Goal: Task Accomplishment & Management: Use online tool/utility

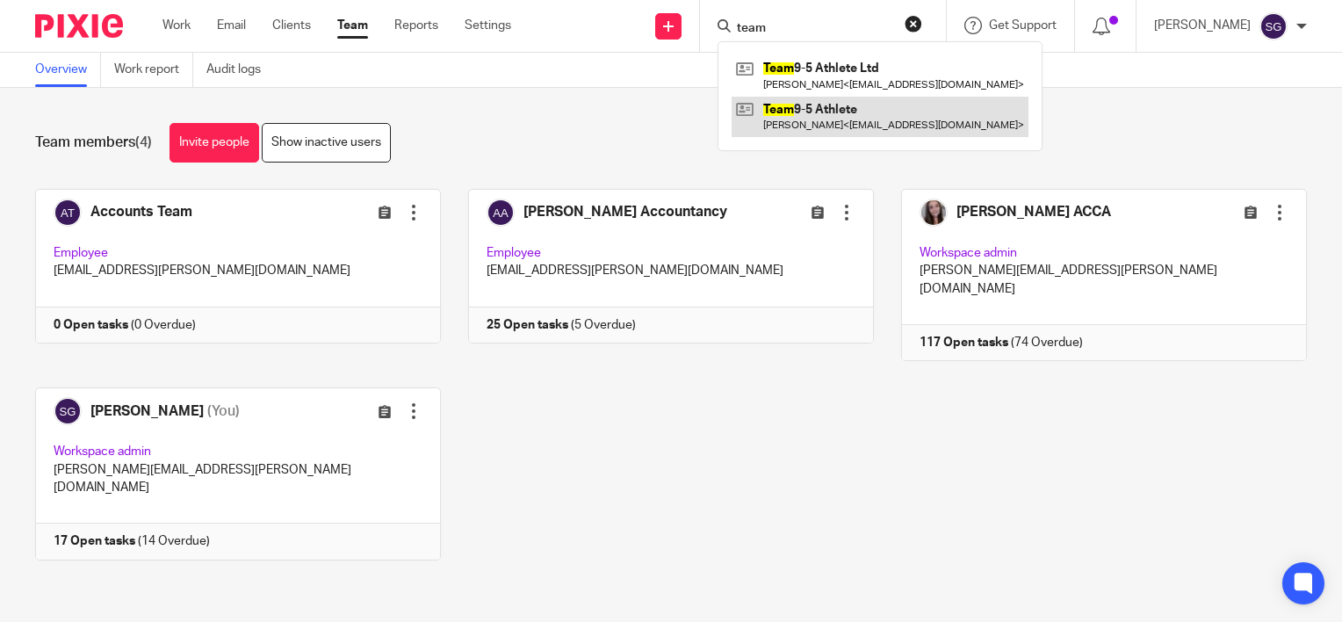
click at [878, 117] on link at bounding box center [880, 117] width 297 height 40
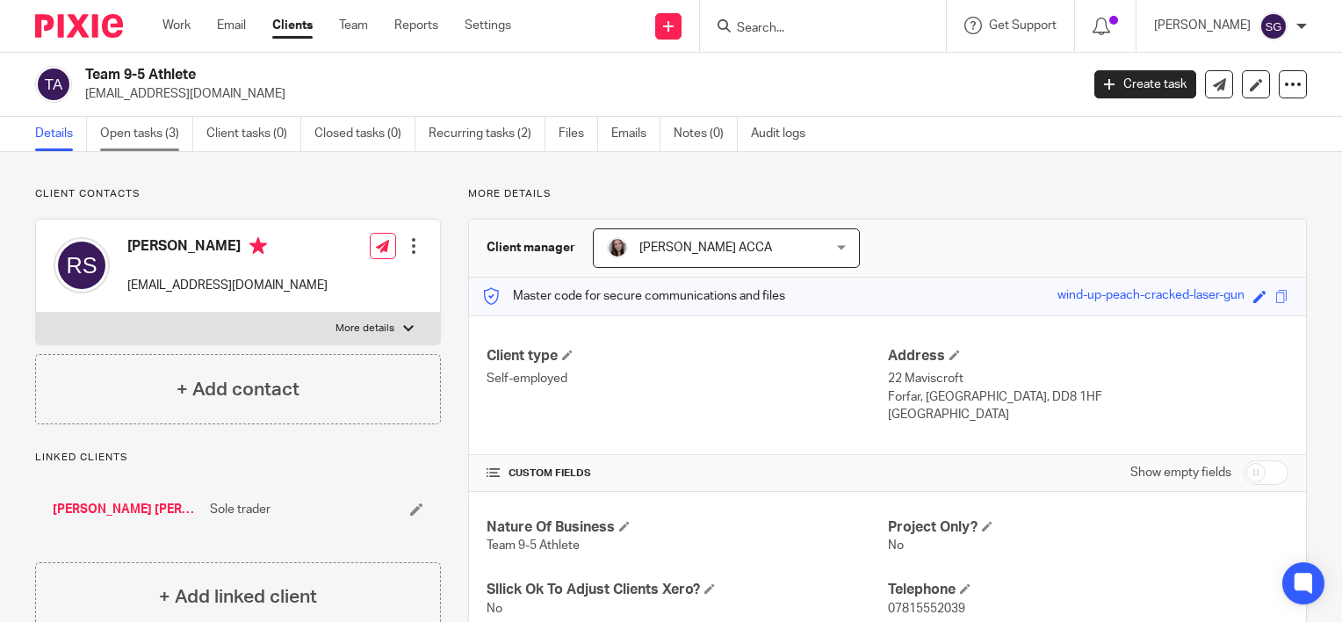
click at [119, 132] on link "Open tasks (3)" at bounding box center [146, 134] width 93 height 34
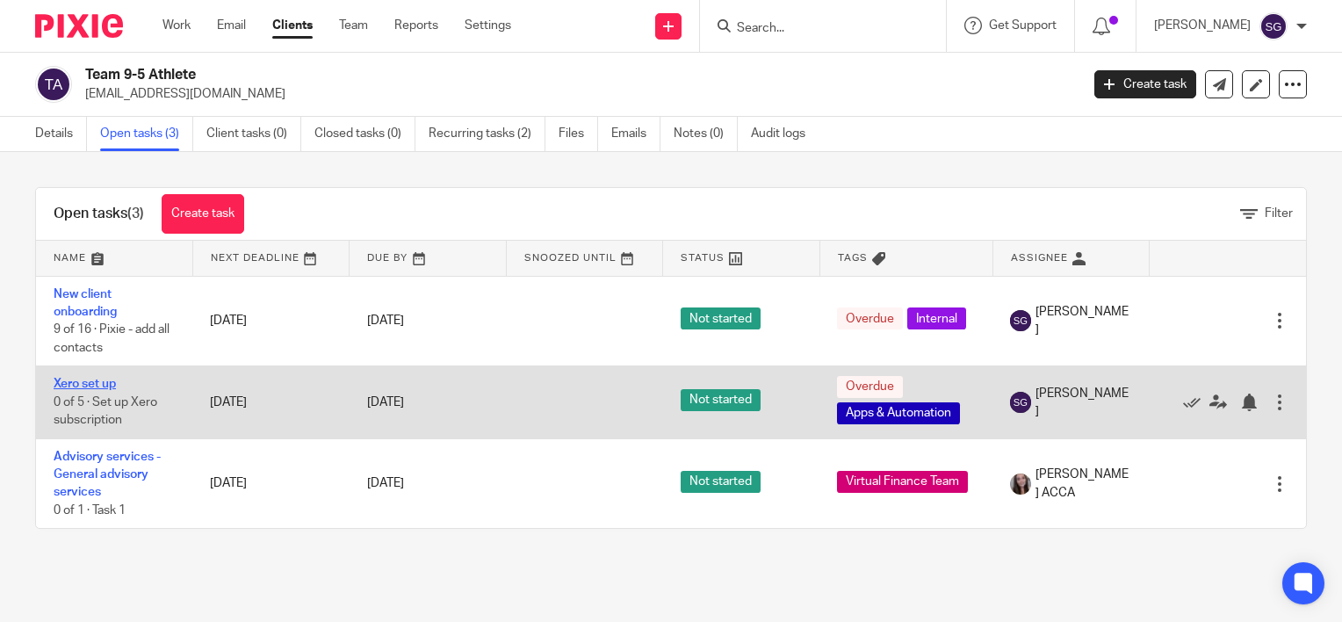
click at [97, 384] on link "Xero set up" at bounding box center [85, 384] width 62 height 12
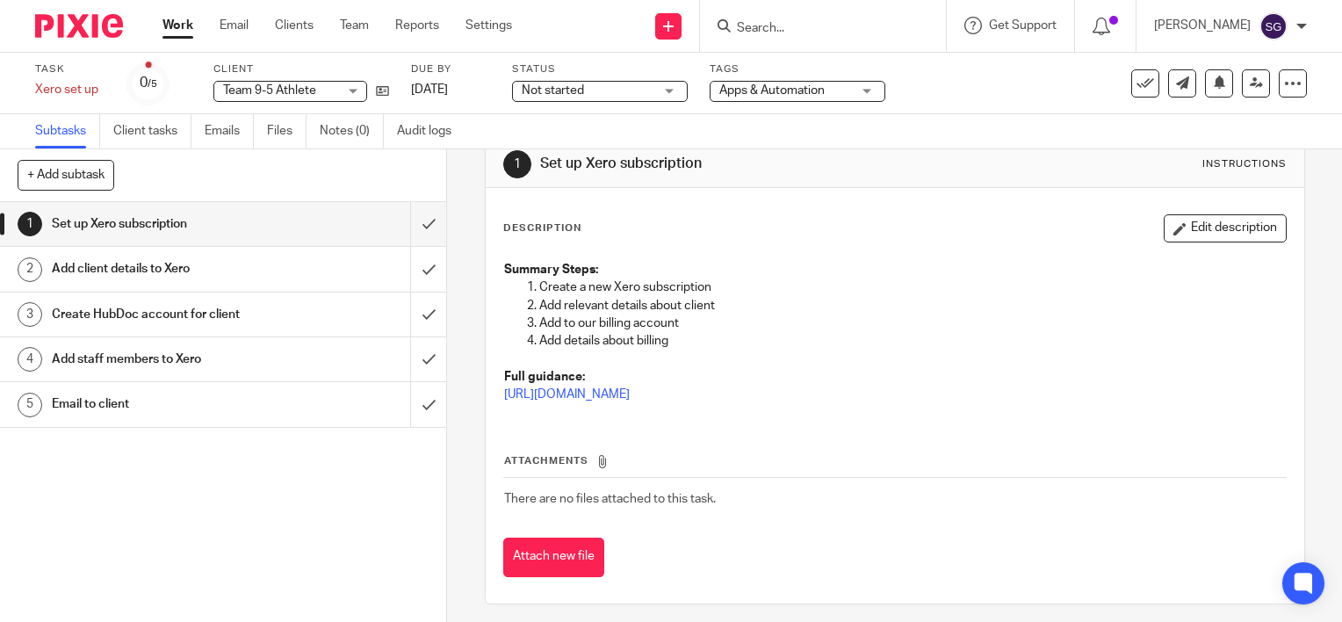
scroll to position [42, 0]
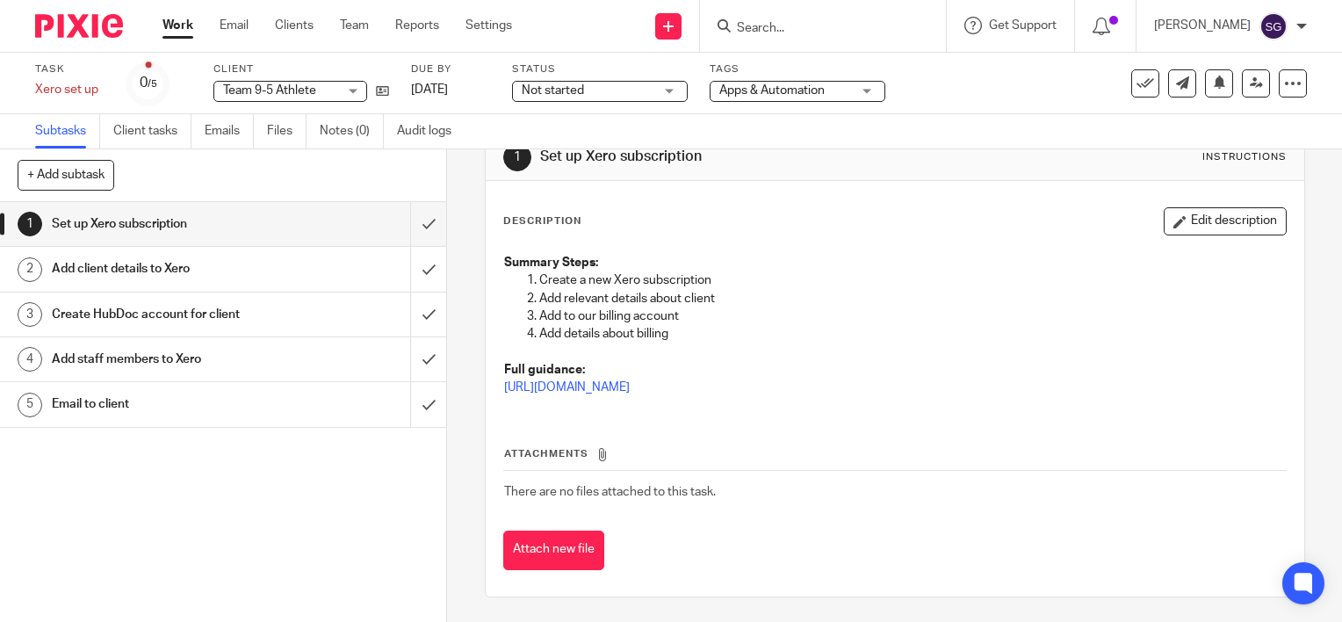
click at [134, 401] on h1 "Email to client" at bounding box center [165, 404] width 227 height 26
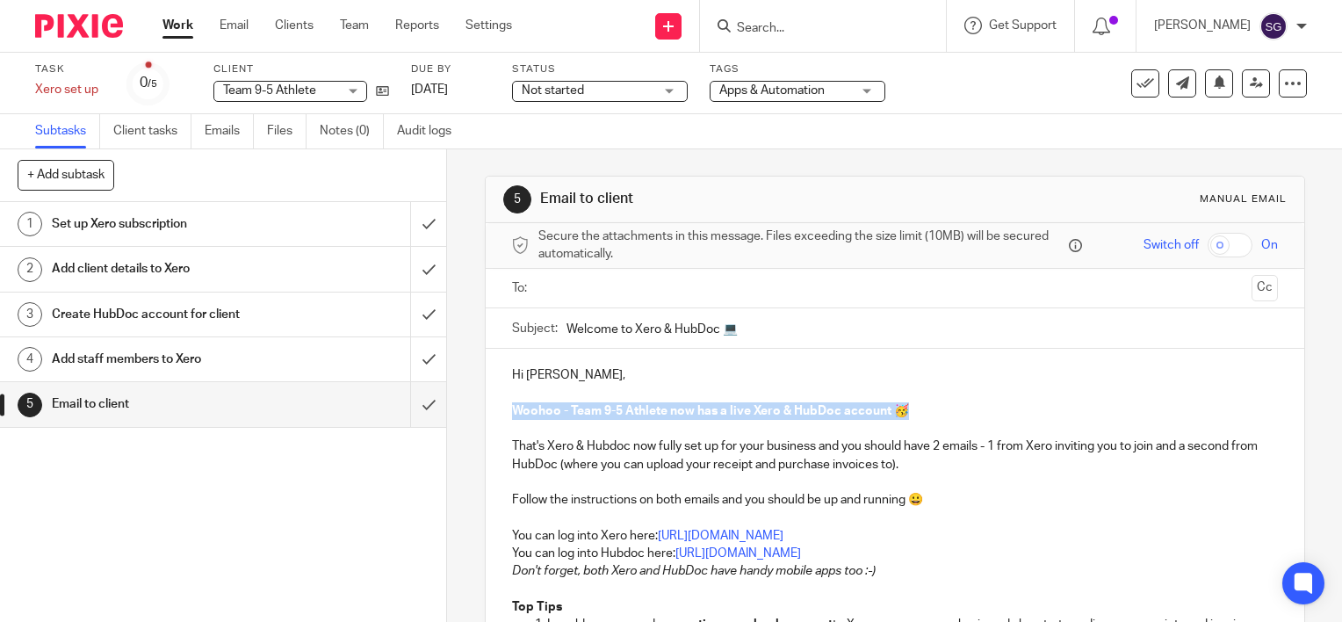
drag, startPoint x: 915, startPoint y: 404, endPoint x: 507, endPoint y: 407, distance: 408.4
click at [512, 407] on p "Woohoo - Team 9-5 Athlete now has a live Xero & HubDoc account 🥳" at bounding box center [895, 411] width 766 height 18
copy strong "Woohoo - Team 9-5 Athlete now has a live Xero & HubDoc account 🥳"
click at [927, 430] on p at bounding box center [895, 429] width 766 height 18
drag, startPoint x: 812, startPoint y: 445, endPoint x: 493, endPoint y: 403, distance: 322.4
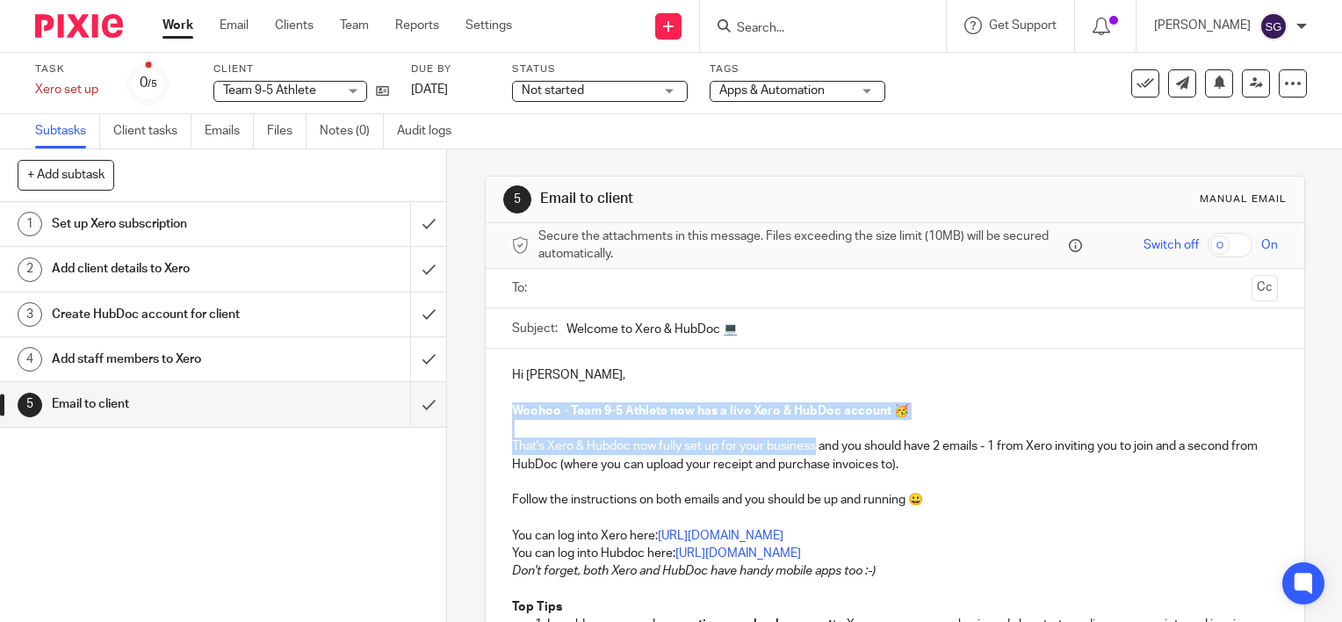
click at [493, 403] on div "Hi [PERSON_NAME], Woohoo - Team 9-5 Athlete now has a live Xero & HubDoc accoun…" at bounding box center [895, 613] width 818 height 529
copy div "Woohoo - Team 9-5 Athlete now has a live Xero & HubDoc account 🥳 That's Xero & …"
click at [890, 552] on p "You can log into Hubdoc here: [URL][DOMAIN_NAME]" at bounding box center [895, 553] width 766 height 18
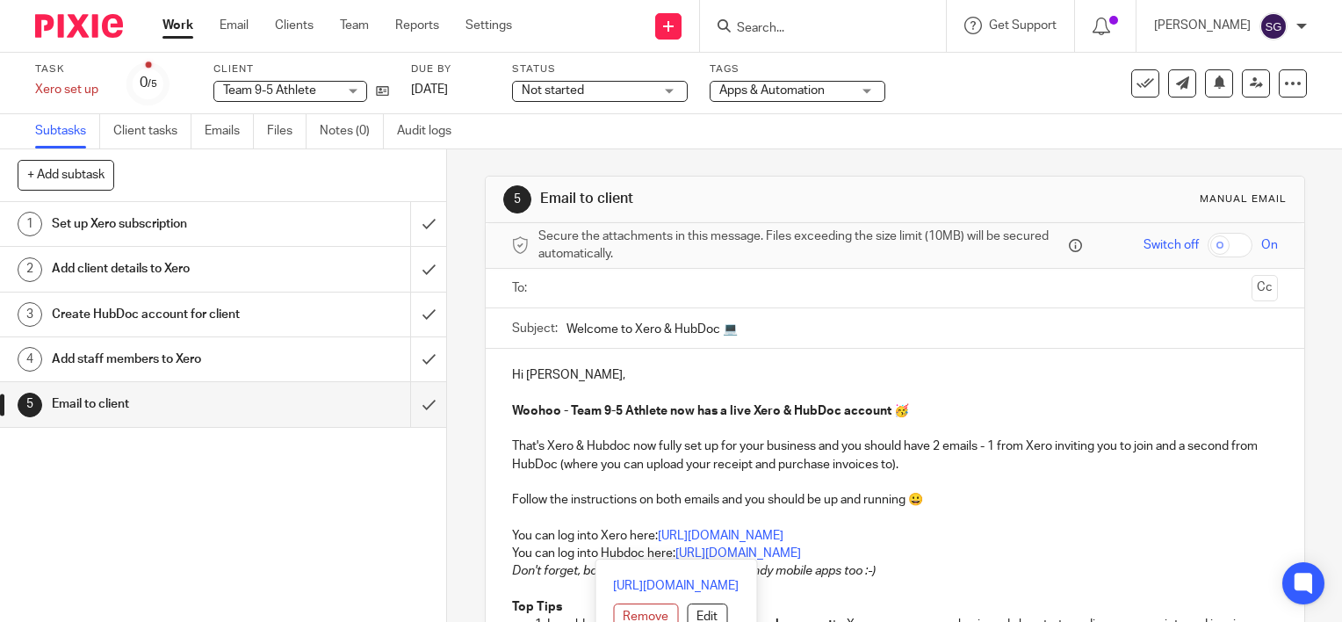
drag, startPoint x: 885, startPoint y: 551, endPoint x: 488, endPoint y: 401, distance: 424.1
click at [488, 401] on div "Hi [PERSON_NAME], Woohoo - Team 9-5 Athlete now has a live Xero & HubDoc accoun…" at bounding box center [895, 613] width 818 height 529
copy div "Woohoo - Team 9-5 Athlete now has a live Xero & HubDoc account 🥳 That's Xero & …"
